Goal: Task Accomplishment & Management: Manage account settings

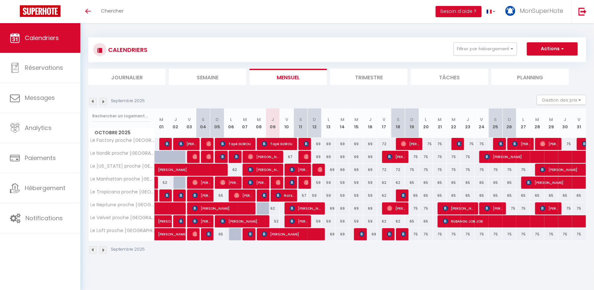
click at [103, 102] on img at bounding box center [103, 101] width 7 height 7
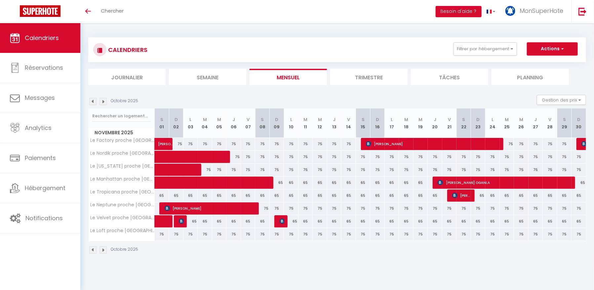
click at [103, 102] on img at bounding box center [103, 101] width 7 height 7
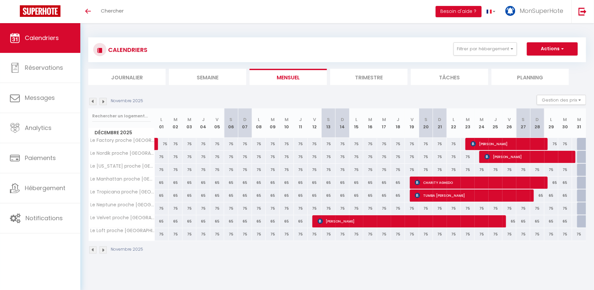
click at [103, 102] on img at bounding box center [103, 101] width 7 height 7
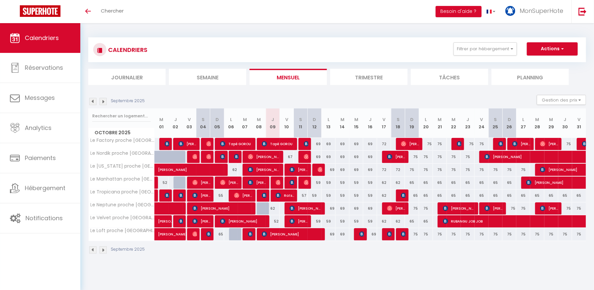
click at [104, 102] on img at bounding box center [103, 101] width 7 height 7
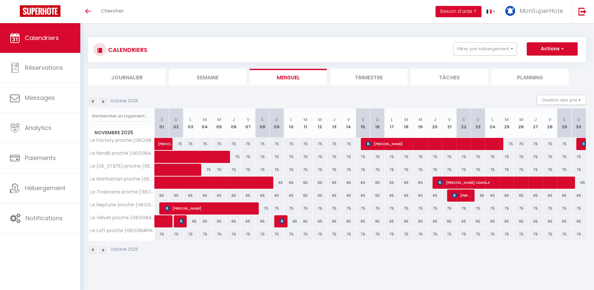
click at [93, 100] on img at bounding box center [92, 101] width 7 height 7
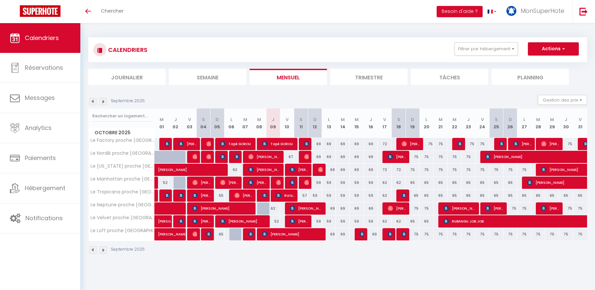
click at [104, 99] on img at bounding box center [103, 101] width 7 height 7
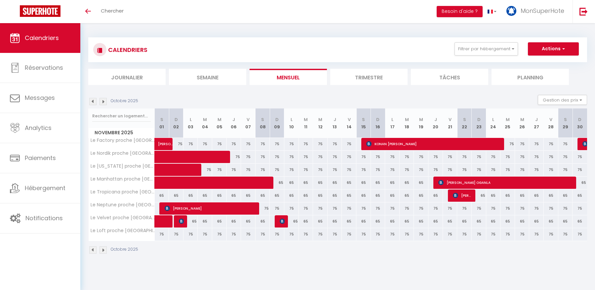
click at [104, 99] on img at bounding box center [103, 101] width 7 height 7
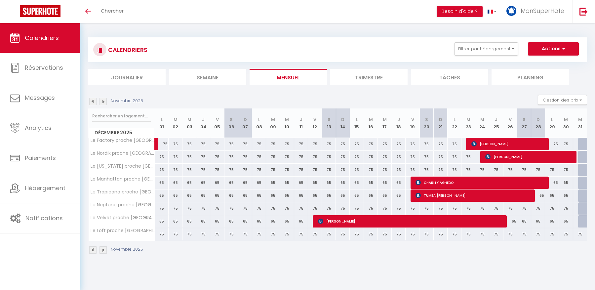
click at [104, 99] on img at bounding box center [103, 101] width 7 height 7
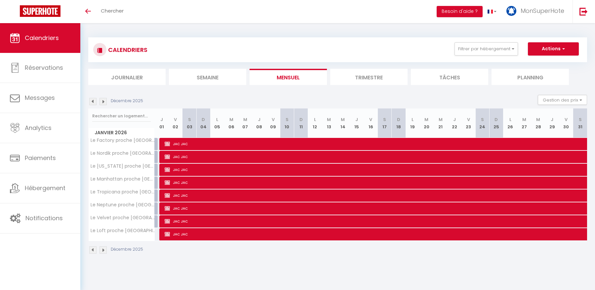
click at [94, 99] on img at bounding box center [92, 101] width 7 height 7
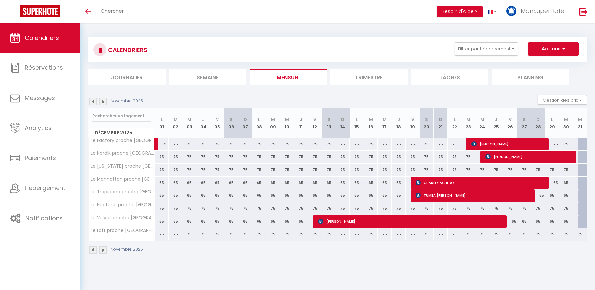
click at [94, 99] on img at bounding box center [92, 101] width 7 height 7
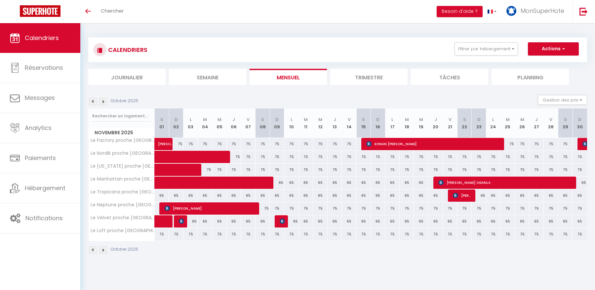
click at [94, 99] on img at bounding box center [92, 101] width 7 height 7
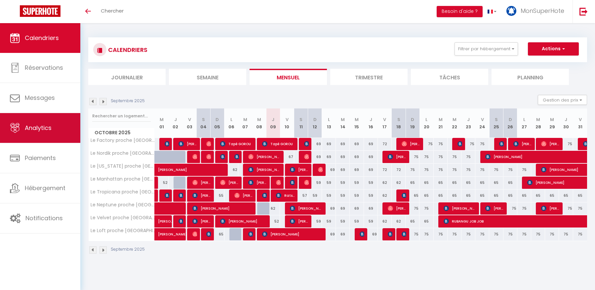
click at [49, 125] on span "Analytics" at bounding box center [38, 128] width 27 height 8
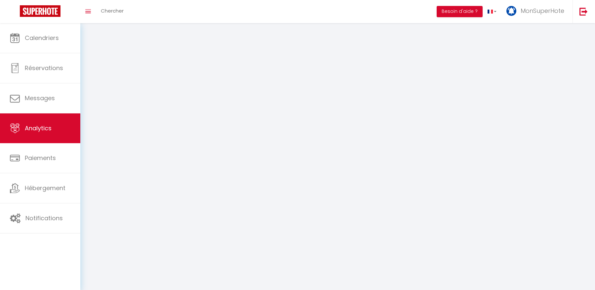
select select "2025"
select select "10"
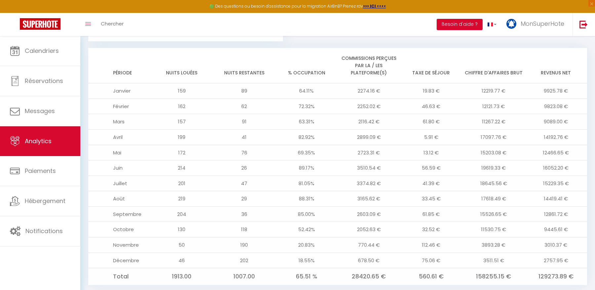
scroll to position [546, 0]
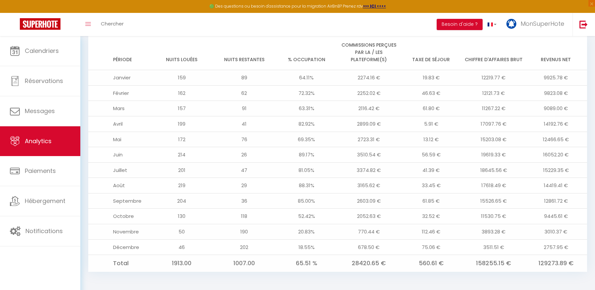
drag, startPoint x: 481, startPoint y: 81, endPoint x: 504, endPoint y: 78, distance: 22.6
click at [504, 78] on td "12219.77 €" at bounding box center [494, 78] width 63 height 16
drag, startPoint x: 483, startPoint y: 76, endPoint x: 513, endPoint y: 74, distance: 29.8
click at [513, 74] on td "12219.77 €" at bounding box center [494, 78] width 63 height 16
drag, startPoint x: 540, startPoint y: 78, endPoint x: 568, endPoint y: 78, distance: 28.1
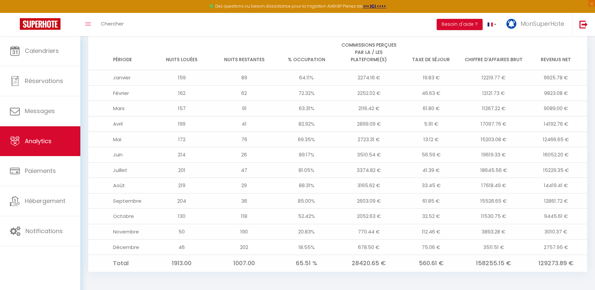
click at [568, 78] on td "9925.78 €" at bounding box center [556, 78] width 63 height 16
click at [377, 80] on td "2274.16 €" at bounding box center [369, 78] width 63 height 16
click at [538, 76] on td "9925.78 €" at bounding box center [556, 78] width 63 height 16
drag, startPoint x: 353, startPoint y: 263, endPoint x: 387, endPoint y: 258, distance: 34.1
click at [387, 258] on td "28420.65 €" at bounding box center [369, 263] width 63 height 17
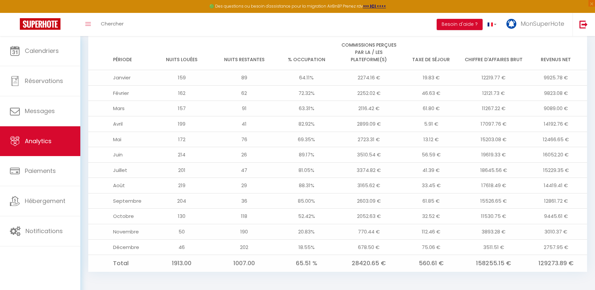
drag, startPoint x: 384, startPoint y: 263, endPoint x: 356, endPoint y: 264, distance: 28.4
click at [356, 264] on td "28420.65 €" at bounding box center [369, 263] width 63 height 17
drag, startPoint x: 352, startPoint y: 263, endPoint x: 368, endPoint y: 262, distance: 15.9
click at [368, 262] on td "28420.65 €" at bounding box center [369, 263] width 63 height 17
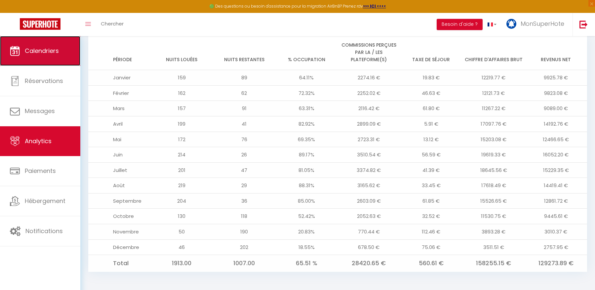
click at [46, 61] on link "Calendriers" at bounding box center [40, 51] width 80 height 30
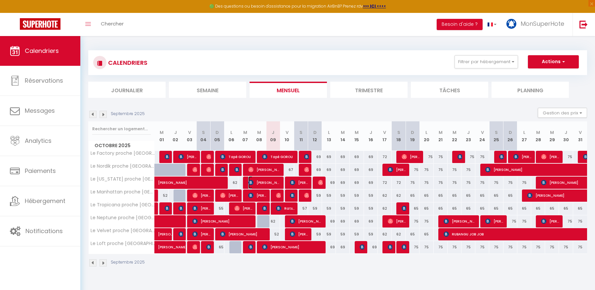
click at [254, 183] on span "[PERSON_NAME]" at bounding box center [264, 182] width 32 height 13
select select "OK"
select select "KO"
select select "0"
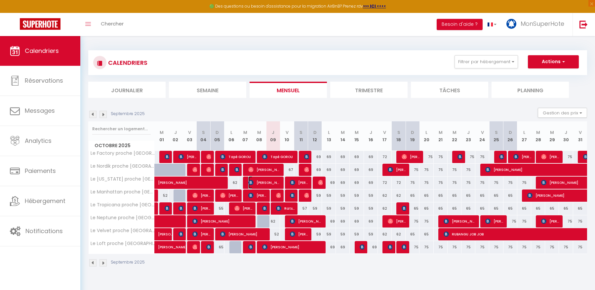
select select "1"
select select
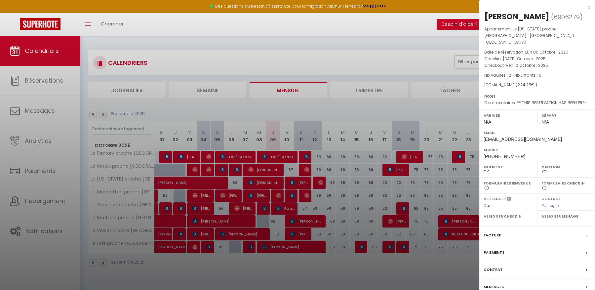
click at [494, 283] on label "Messages" at bounding box center [494, 286] width 20 height 7
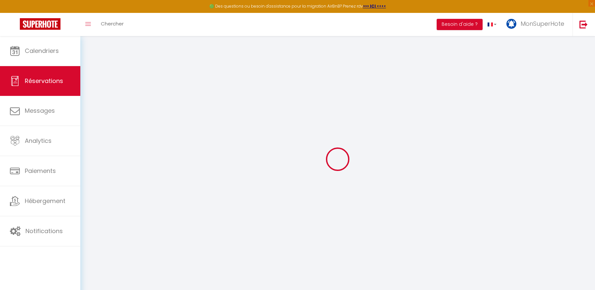
select select
checkbox input "false"
type textarea "** THIS RESERVATION HAS BEEN PRE-PAID ** BOOKING NOTE : Payment charge is EUR 3…"
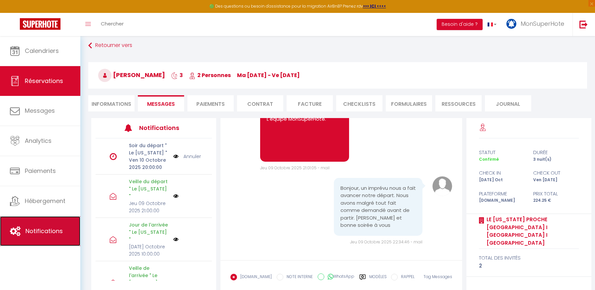
click at [70, 218] on link "Notifications" at bounding box center [40, 231] width 80 height 30
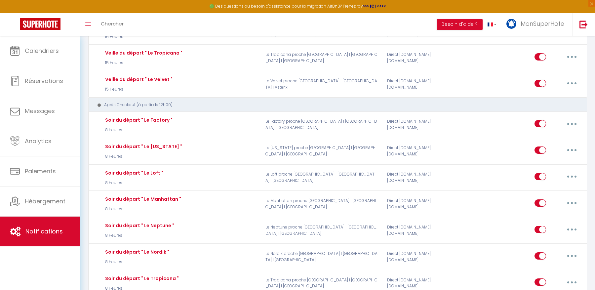
scroll to position [929, 0]
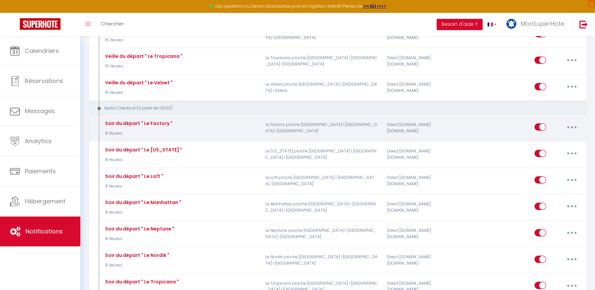
click at [574, 122] on button "button" at bounding box center [572, 127] width 19 height 11
click at [552, 137] on link "Editer" at bounding box center [554, 142] width 49 height 11
type input "Soir du départ " Le Factory ""
select select "5"
select select "8 Heures"
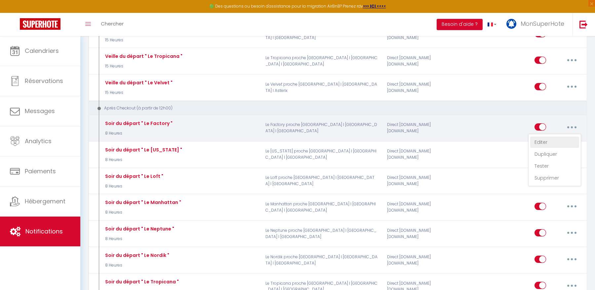
select select
checkbox input "true"
checkbox input "false"
radio input "true"
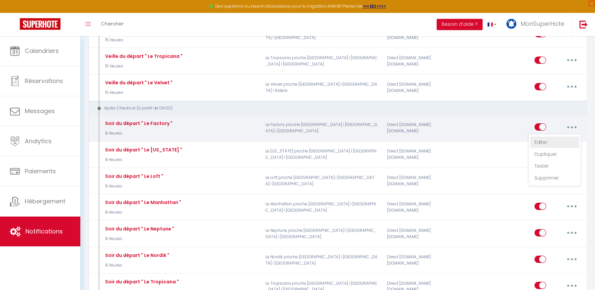
type input "⭐️⭐️⭐️⭐️⭐️ [GUEST:FIRST_NAME], votre [PERSON_NAME] compte pour nous ! ⭐️⭐️⭐️⭐️⭐️"
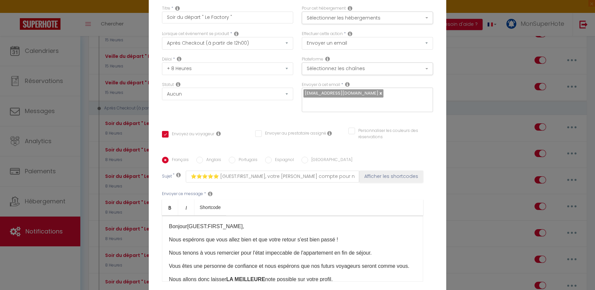
scroll to position [57, 0]
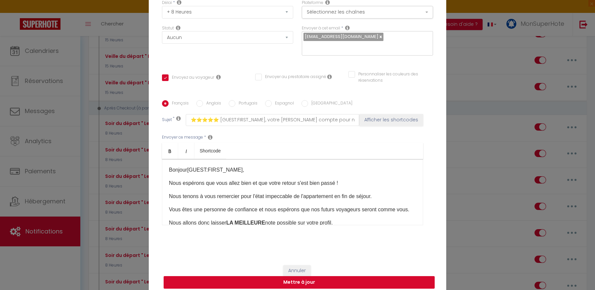
click at [331, 276] on button "Mettre à jour" at bounding box center [299, 282] width 271 height 13
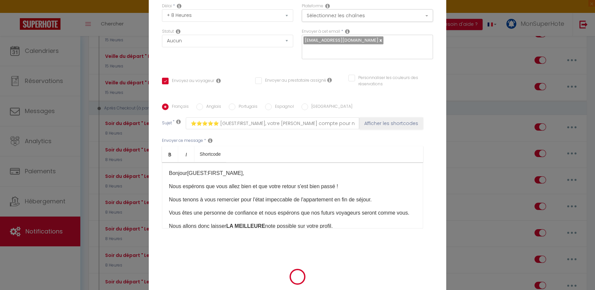
checkbox input "true"
checkbox input "false"
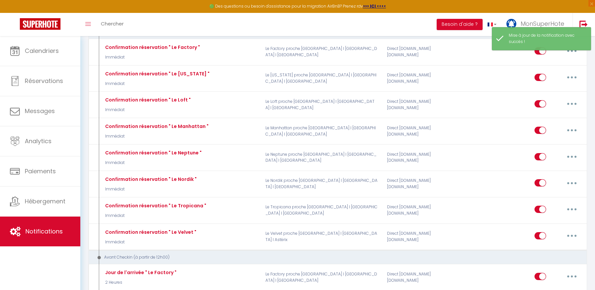
scroll to position [0, 0]
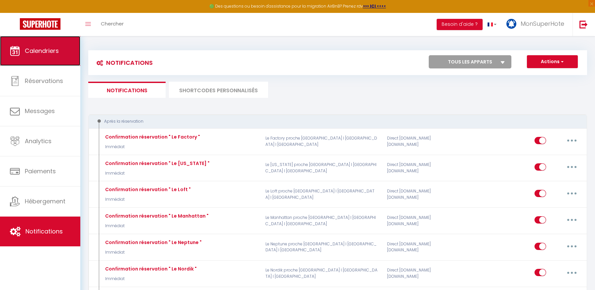
click at [57, 50] on span "Calendriers" at bounding box center [42, 51] width 34 height 8
